Goal: Task Accomplishment & Management: Manage account settings

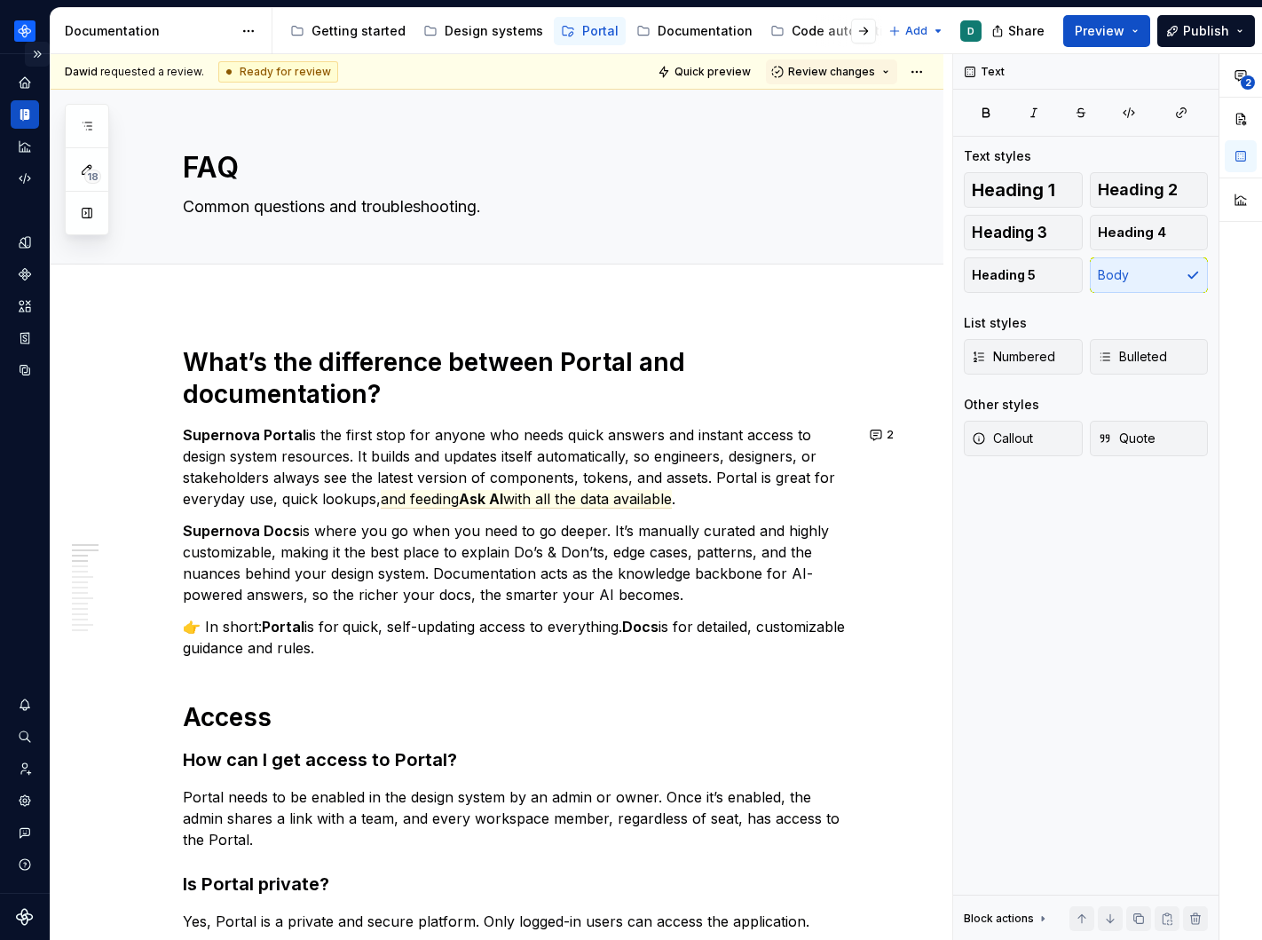
click at [42, 48] on button "Expand sidebar" at bounding box center [37, 54] width 25 height 25
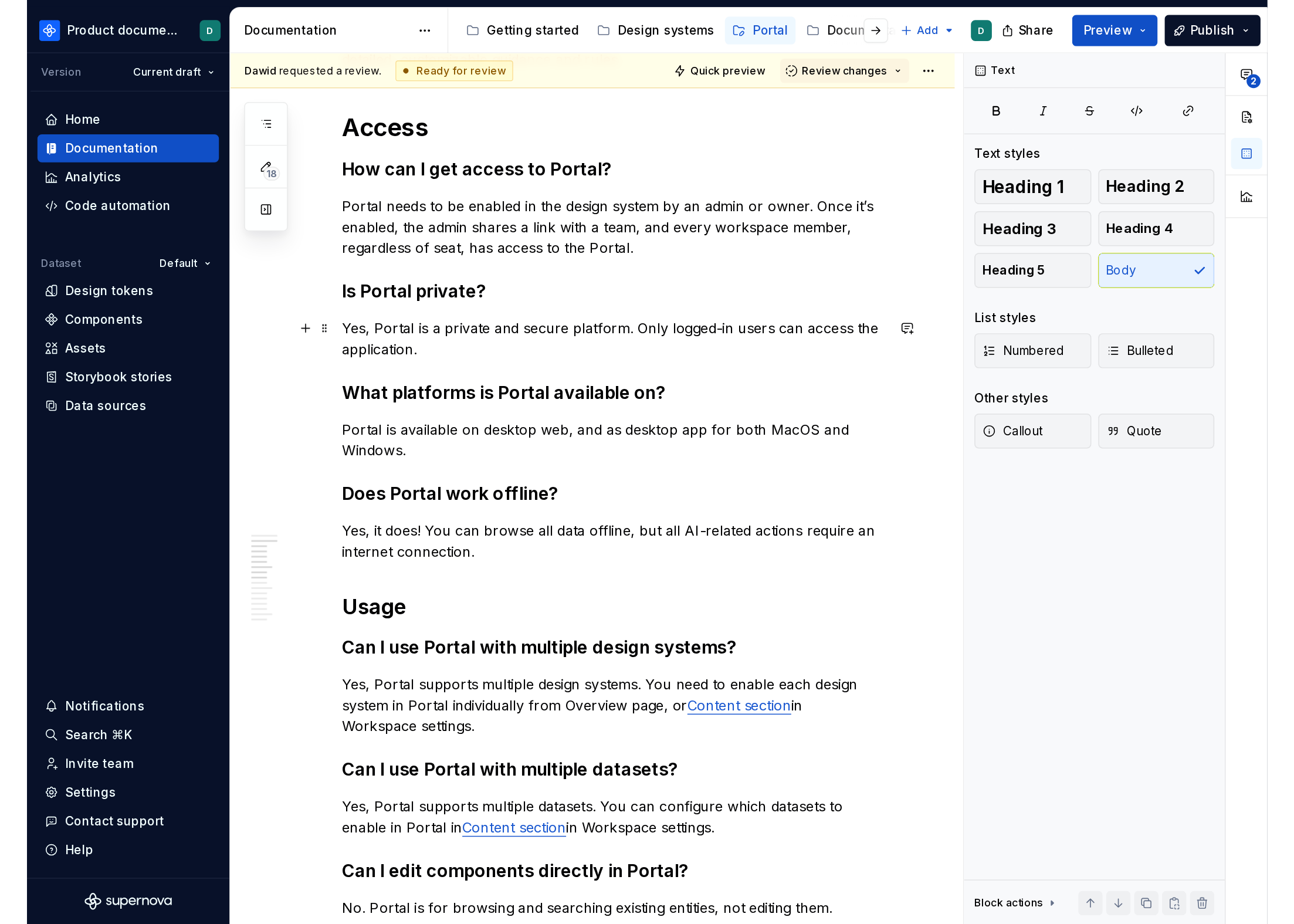
scroll to position [357, 0]
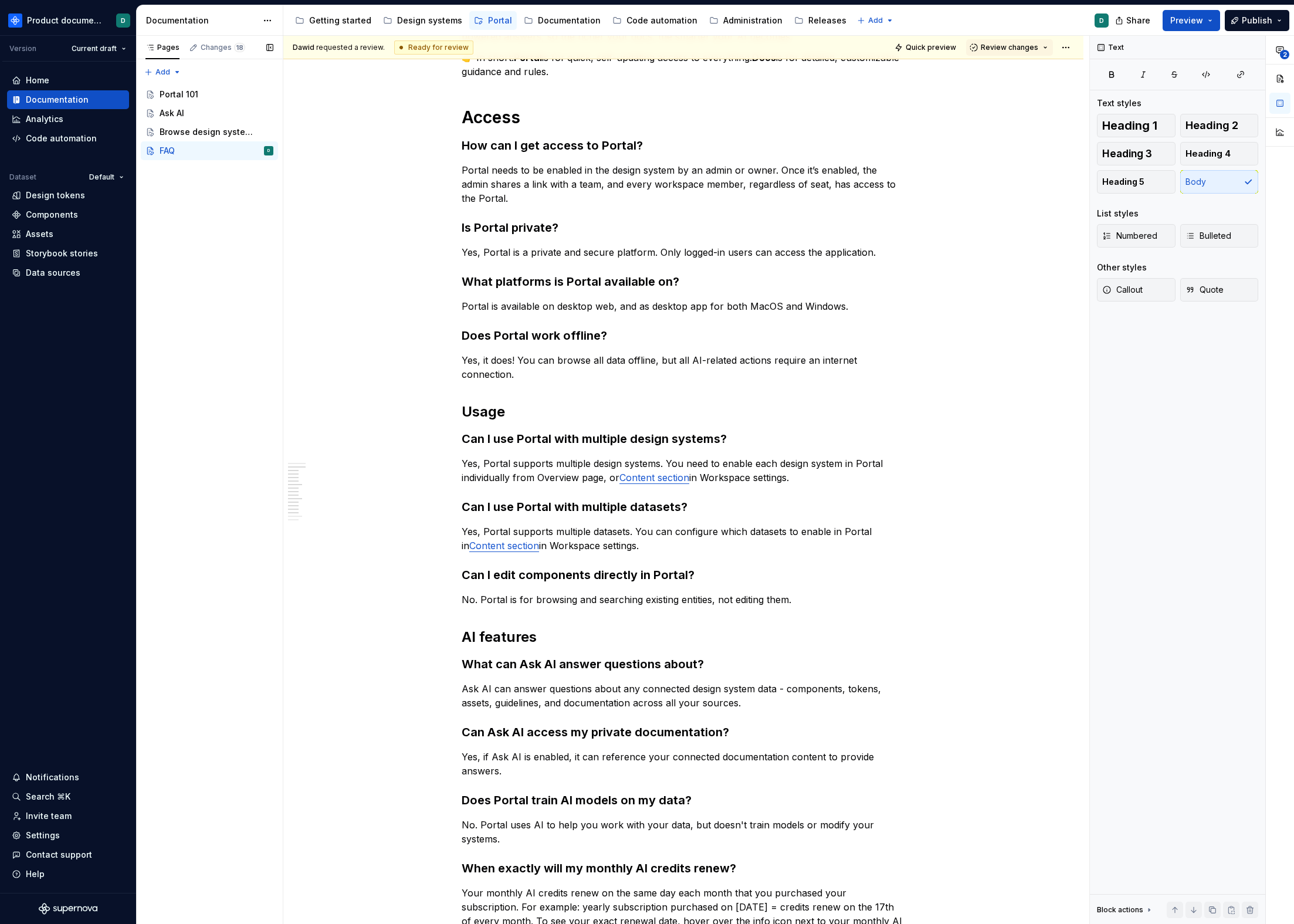
type textarea "*"
click at [90, 19] on html "Product documentation D Version Current draft Home Documentation Analytics Code…" at bounding box center [647, 462] width 1294 height 924
click at [260, 18] on html "Product documentation D Version Current draft Home Documentation Analytics Code…" at bounding box center [647, 462] width 1294 height 924
click at [264, 19] on html "Product documentation D Version Current draft Home Documentation Analytics Code…" at bounding box center [647, 462] width 1294 height 924
click at [304, 118] on div "Documentation settings" at bounding box center [334, 122] width 112 height 12
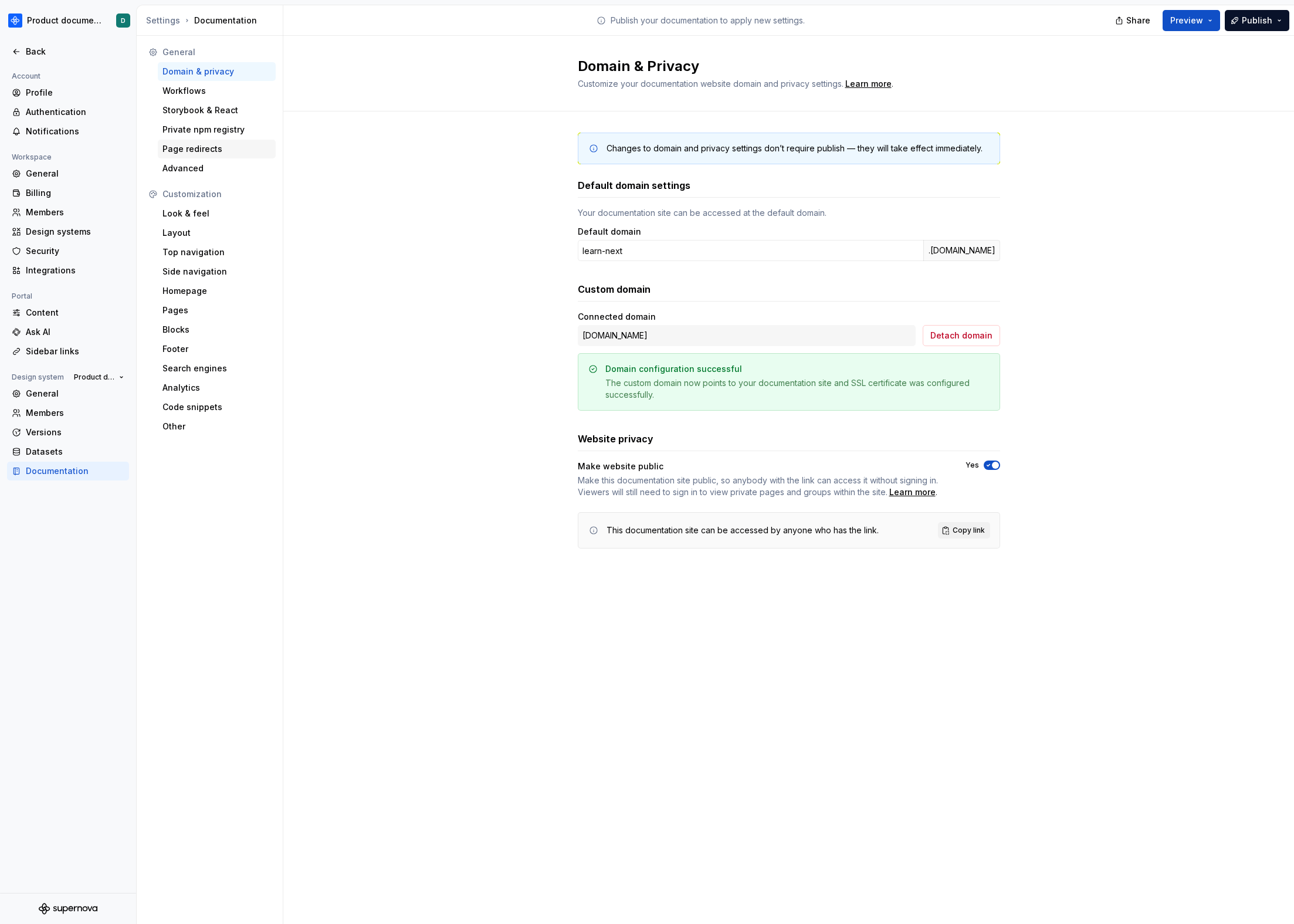
click at [201, 149] on div "Page redirects" at bounding box center [217, 149] width 108 height 12
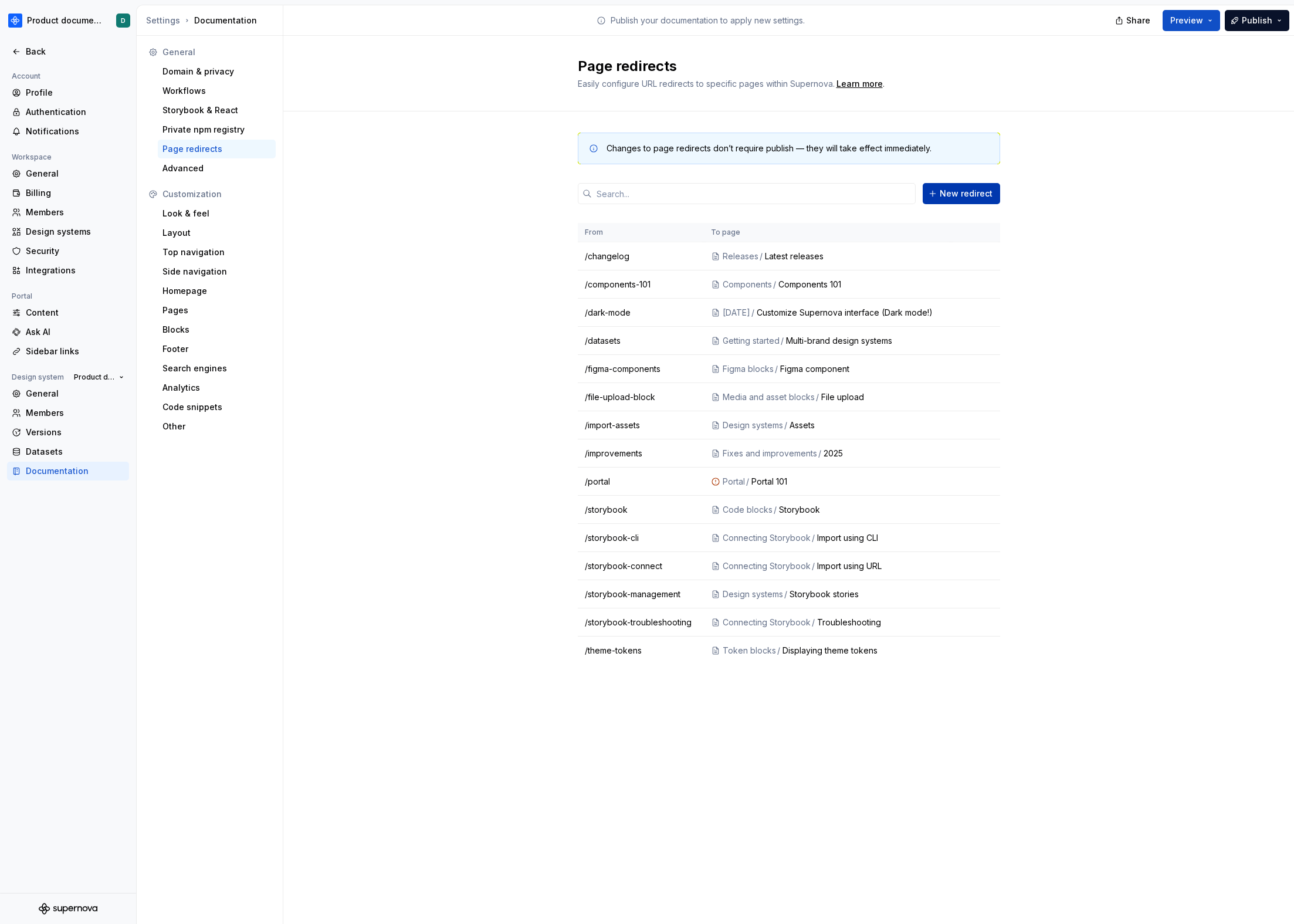
click at [833, 188] on span "New redirect" at bounding box center [966, 194] width 53 height 12
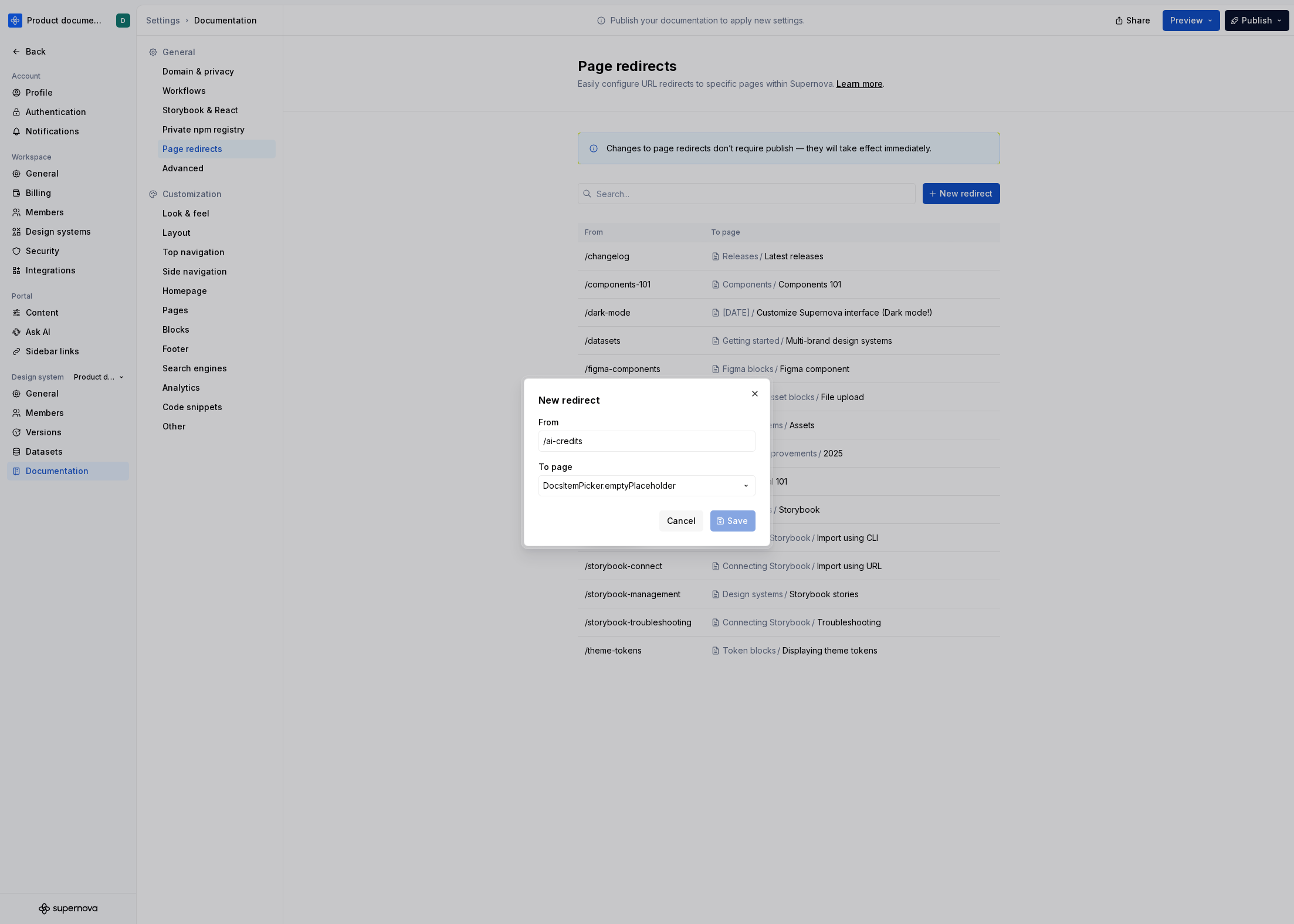
type input "/ai-credits"
click at [693, 488] on span "DocsItemPicker.emptyPlaceholder" at bounding box center [640, 486] width 194 height 12
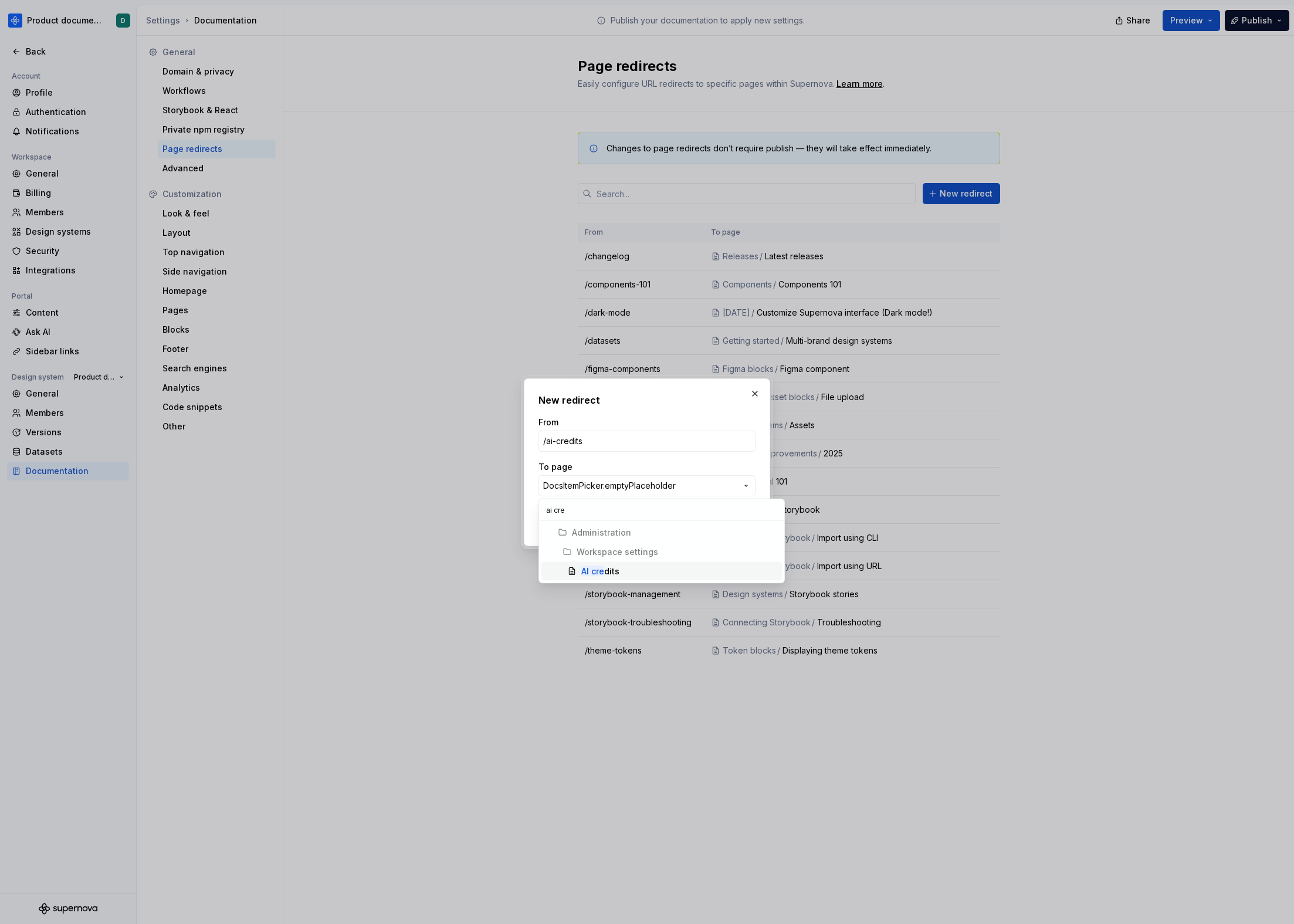
type input "ai cre"
click at [675, 568] on div "AI cre dits" at bounding box center [679, 572] width 196 height 12
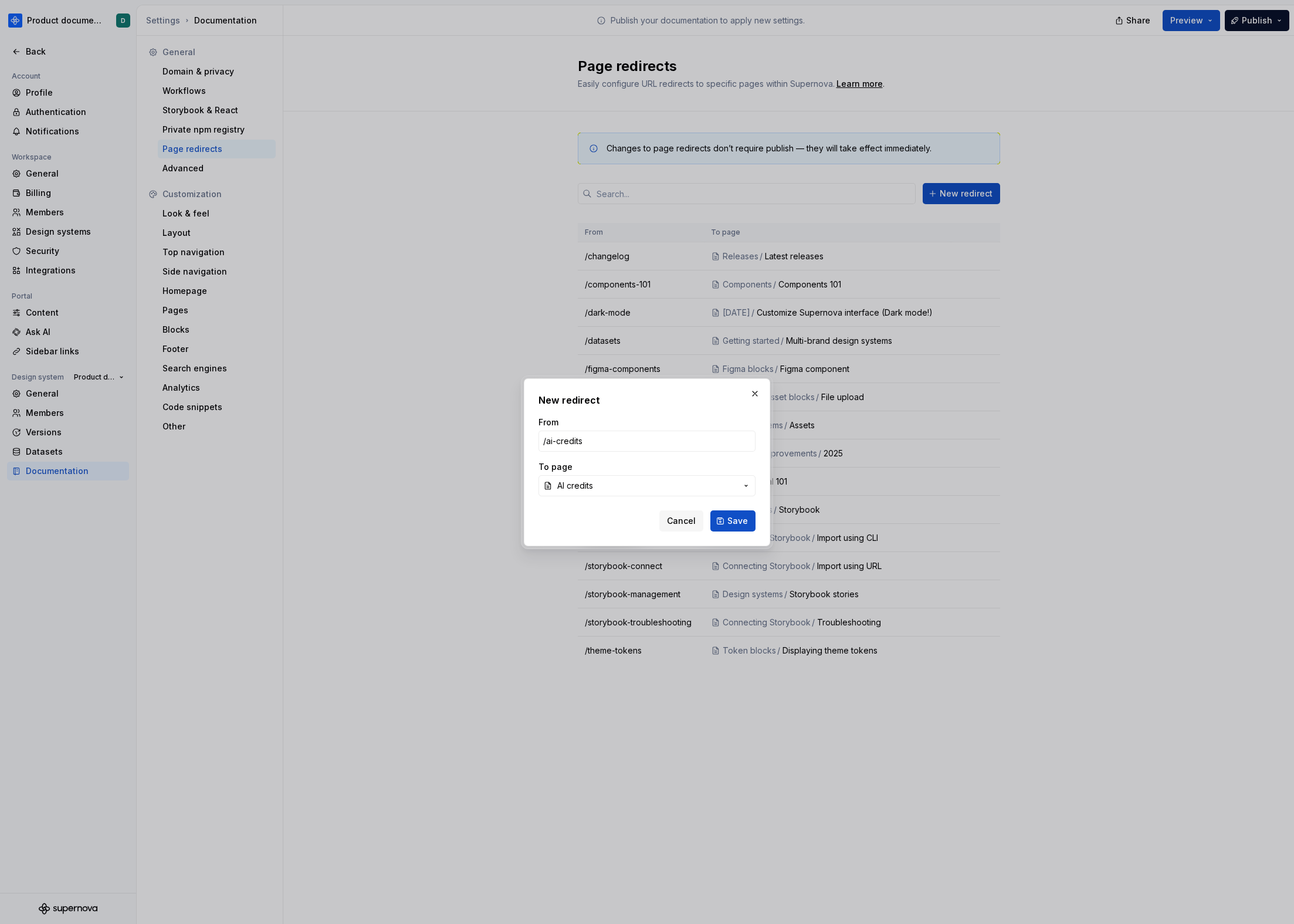
click at [699, 485] on span "AI credits" at bounding box center [647, 486] width 180 height 12
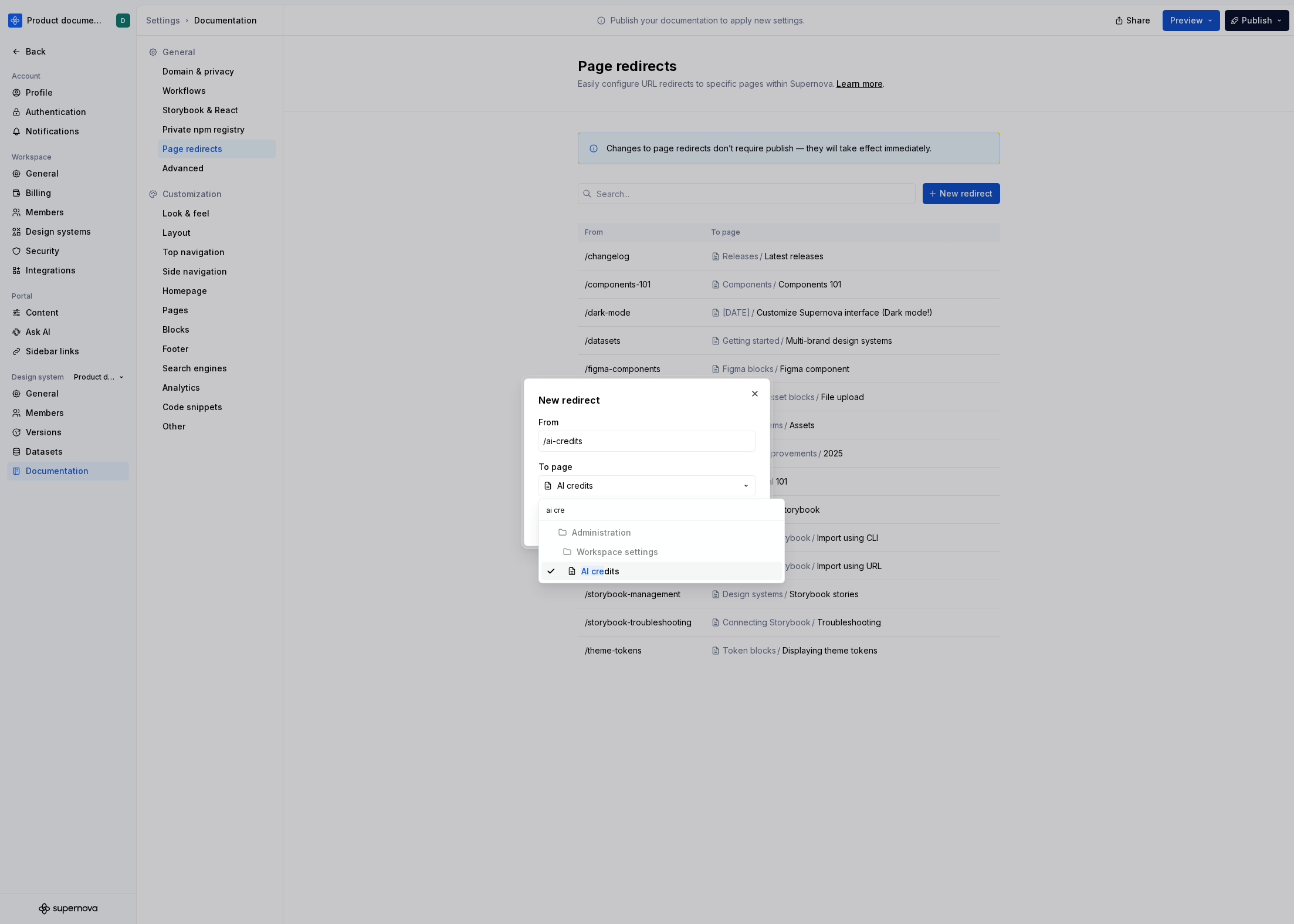
type input "ai cre"
click at [632, 572] on div "AI cre dits" at bounding box center [679, 572] width 196 height 12
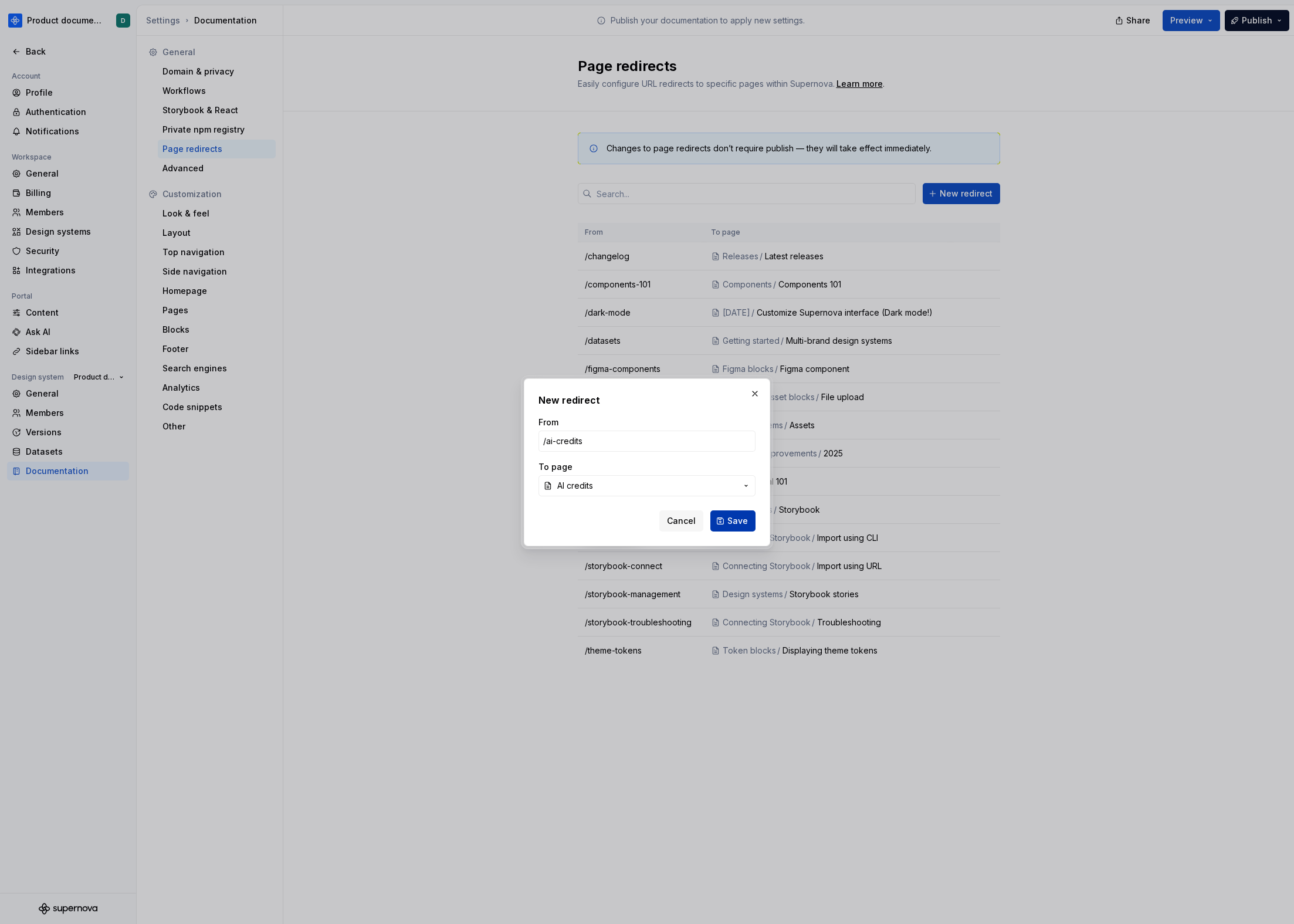
click at [748, 526] on button "Save" at bounding box center [733, 521] width 45 height 21
